Goal: Transaction & Acquisition: Book appointment/travel/reservation

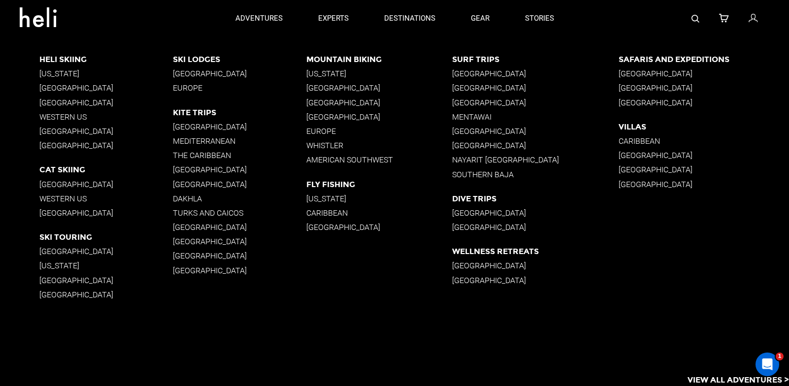
click at [186, 186] on p "[GEOGRAPHIC_DATA]" at bounding box center [240, 184] width 134 height 9
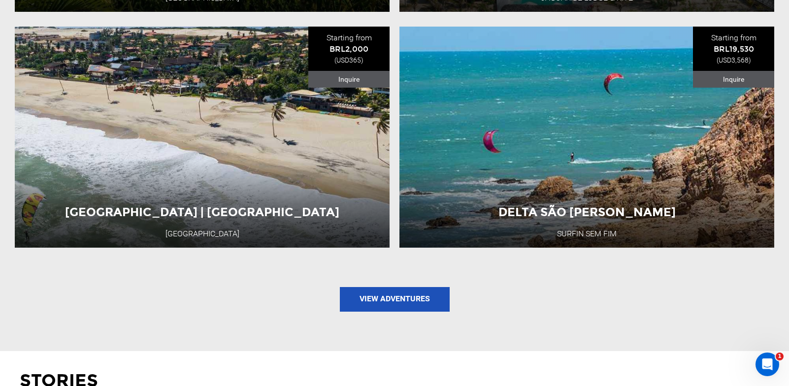
scroll to position [1395, 0]
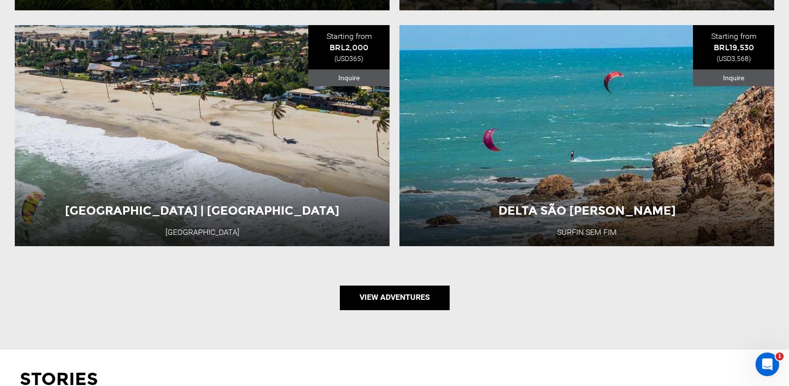
click at [388, 292] on link "View Adventures" at bounding box center [395, 298] width 110 height 25
type input "Kite"
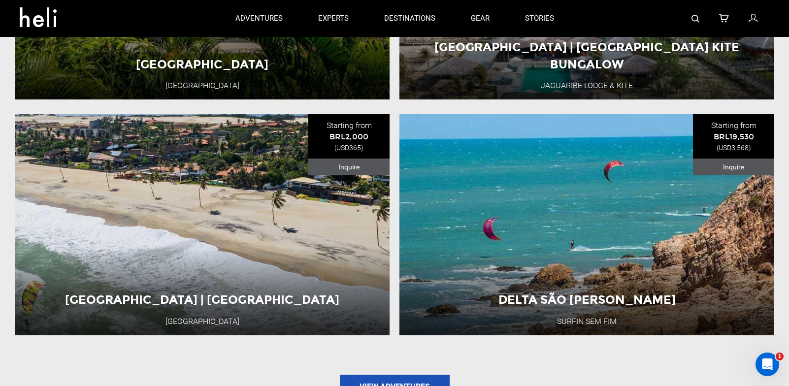
scroll to position [1106, 0]
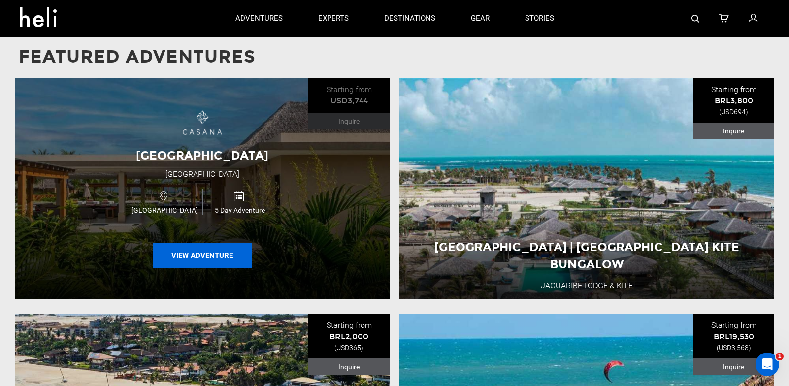
click at [202, 258] on button "View Adventure" at bounding box center [202, 255] width 99 height 25
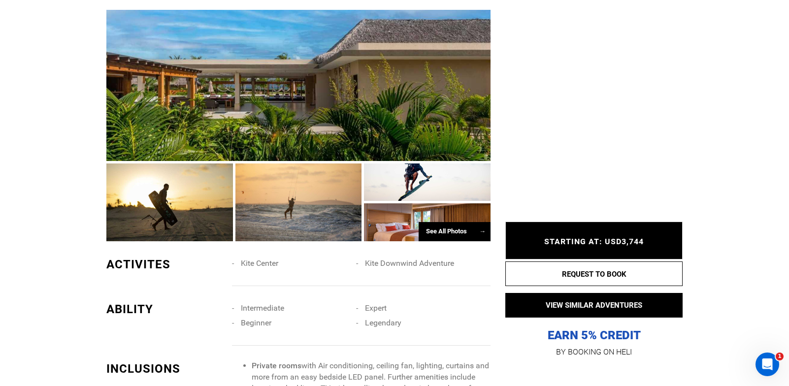
scroll to position [652, 0]
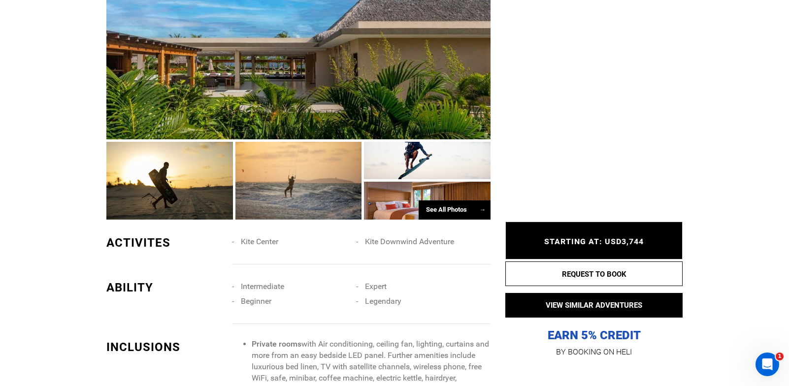
click at [447, 219] on div "See All Photos →" at bounding box center [455, 210] width 72 height 19
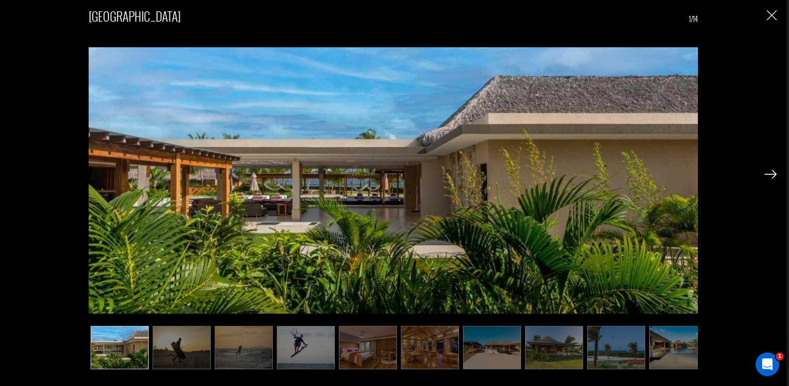
click at [375, 352] on img at bounding box center [368, 347] width 58 height 43
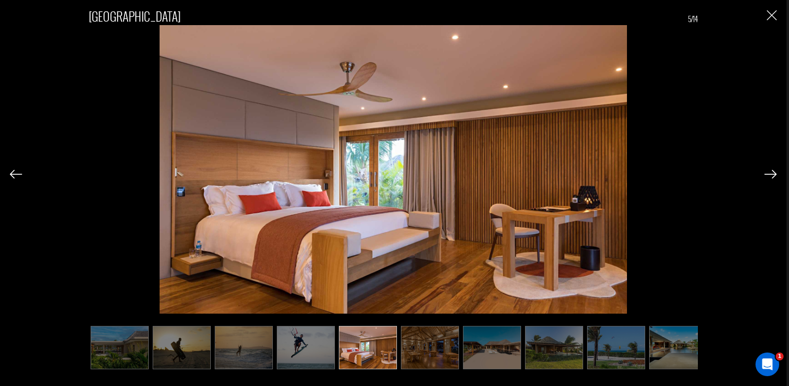
click at [417, 352] on img at bounding box center [430, 347] width 58 height 43
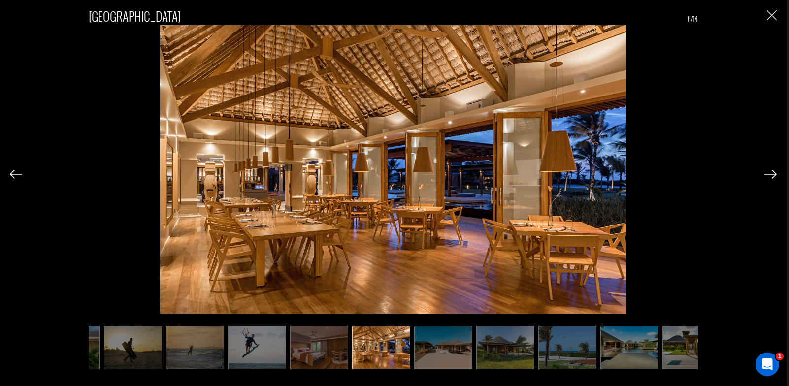
click at [472, 352] on ul at bounding box center [394, 347] width 610 height 43
click at [499, 351] on img at bounding box center [505, 347] width 58 height 43
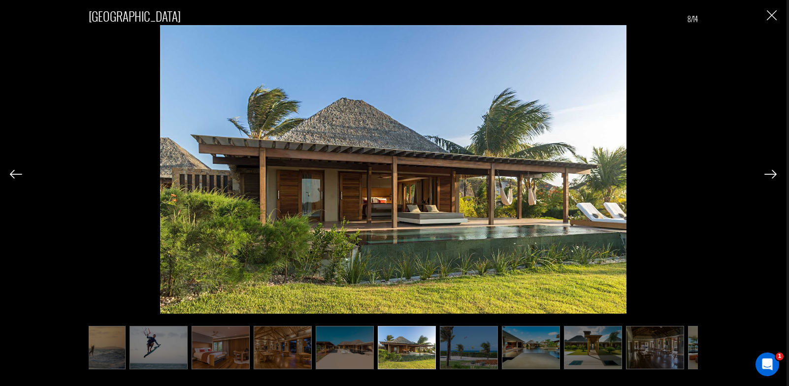
click at [513, 350] on img at bounding box center [531, 347] width 58 height 43
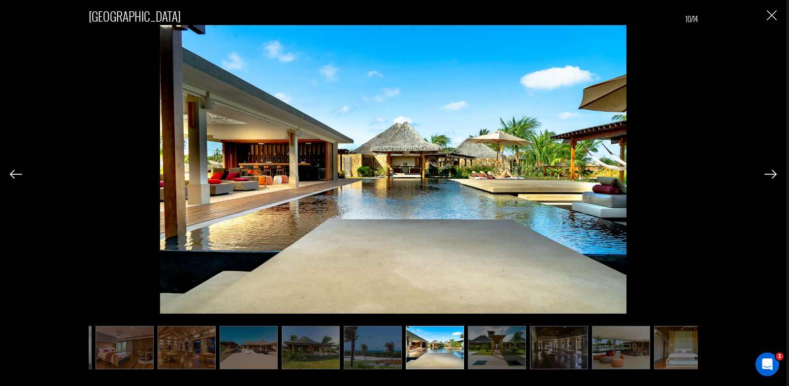
click at [513, 350] on img at bounding box center [497, 347] width 58 height 43
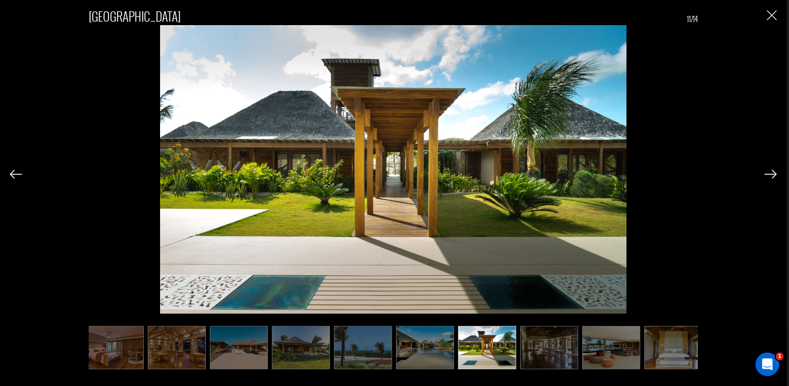
scroll to position [0, 259]
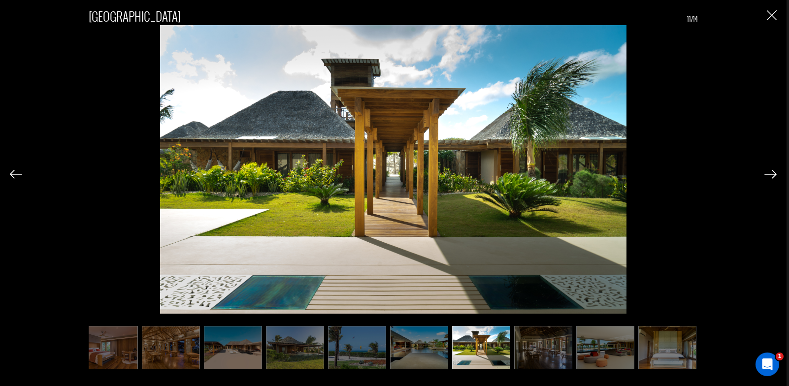
click at [515, 350] on img at bounding box center [543, 347] width 58 height 43
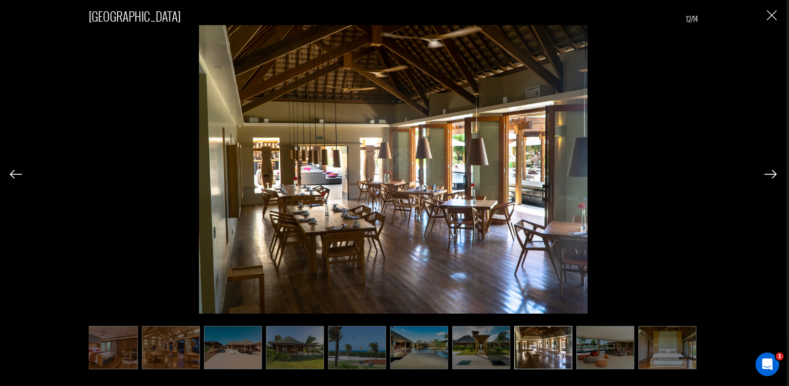
click at [596, 341] on img at bounding box center [605, 347] width 58 height 43
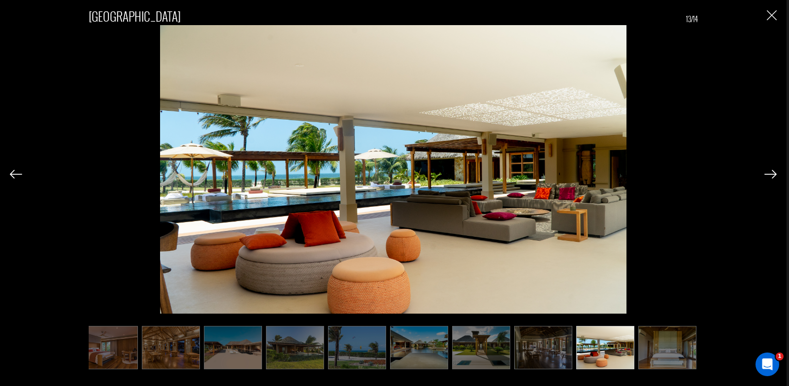
click at [656, 344] on img at bounding box center [667, 347] width 58 height 43
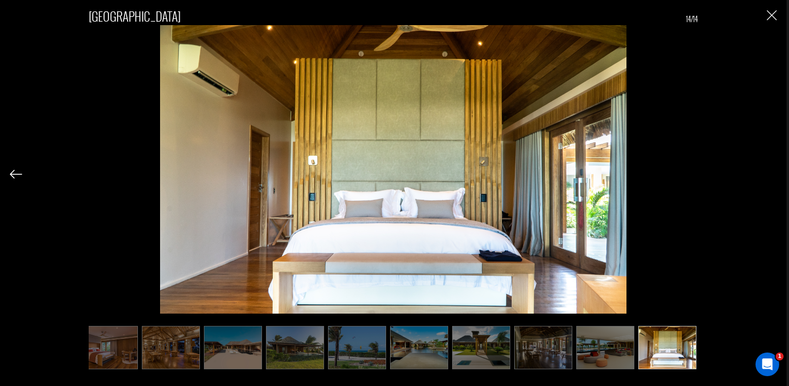
scroll to position [1142, 0]
click at [772, 12] on img "Close" at bounding box center [772, 15] width 10 height 10
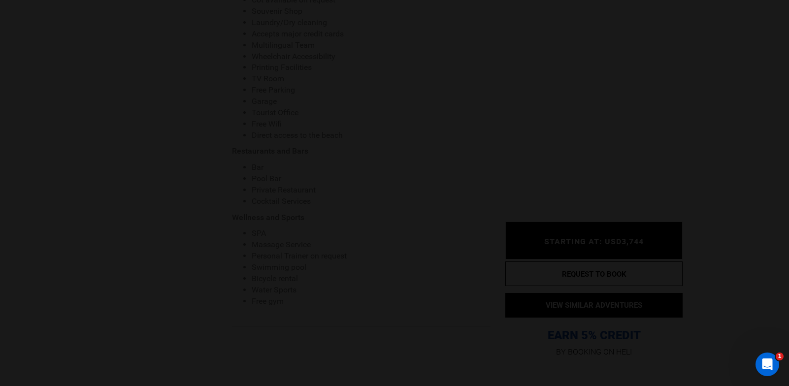
scroll to position [0, 0]
